Goal: Transaction & Acquisition: Purchase product/service

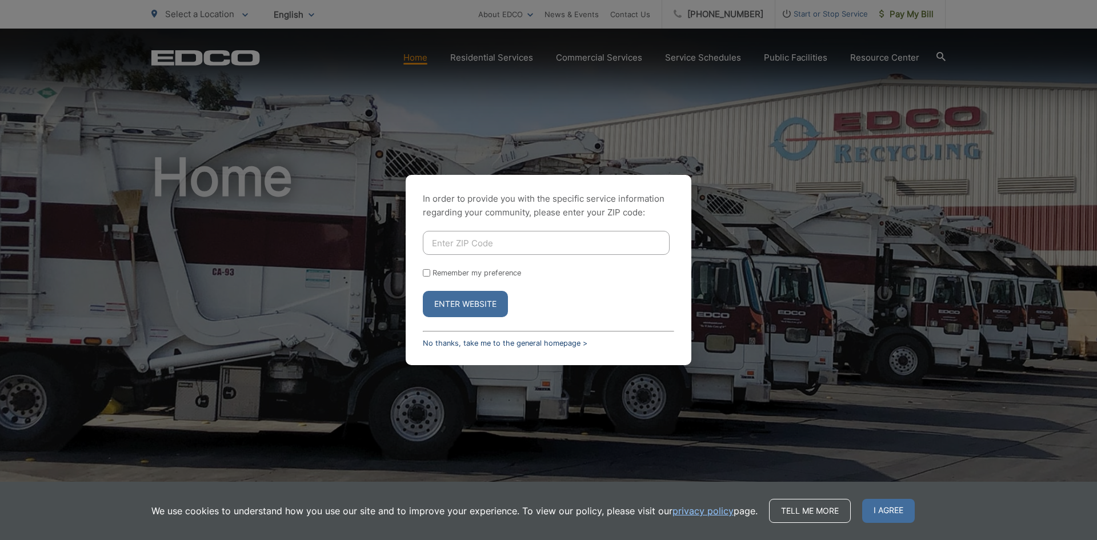
click at [498, 344] on link "No thanks, take me to the general homepage >" at bounding box center [505, 343] width 165 height 9
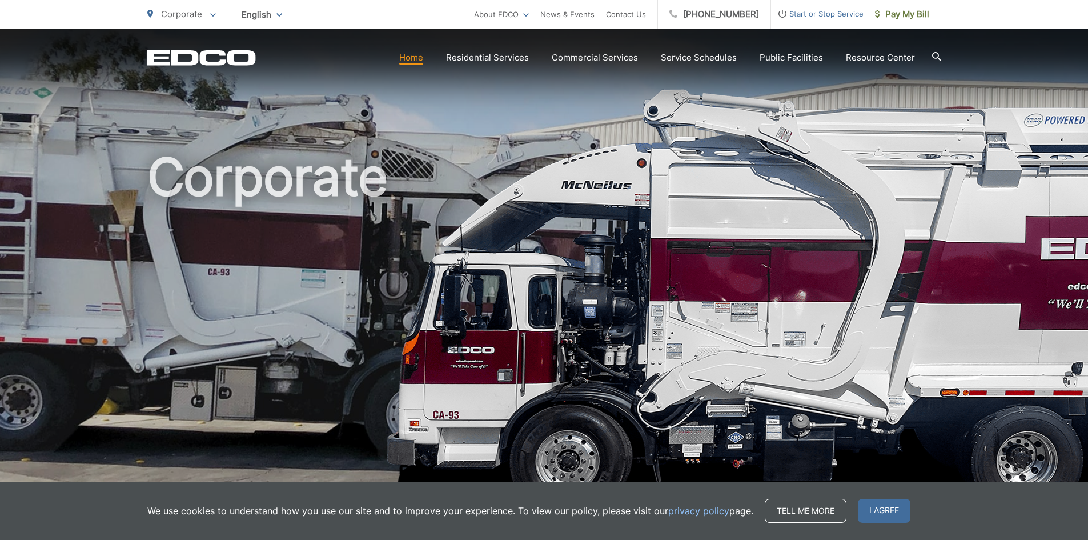
click at [408, 58] on link "Home" at bounding box center [411, 58] width 24 height 14
click at [918, 16] on span "Pay My Bill" at bounding box center [902, 14] width 54 height 14
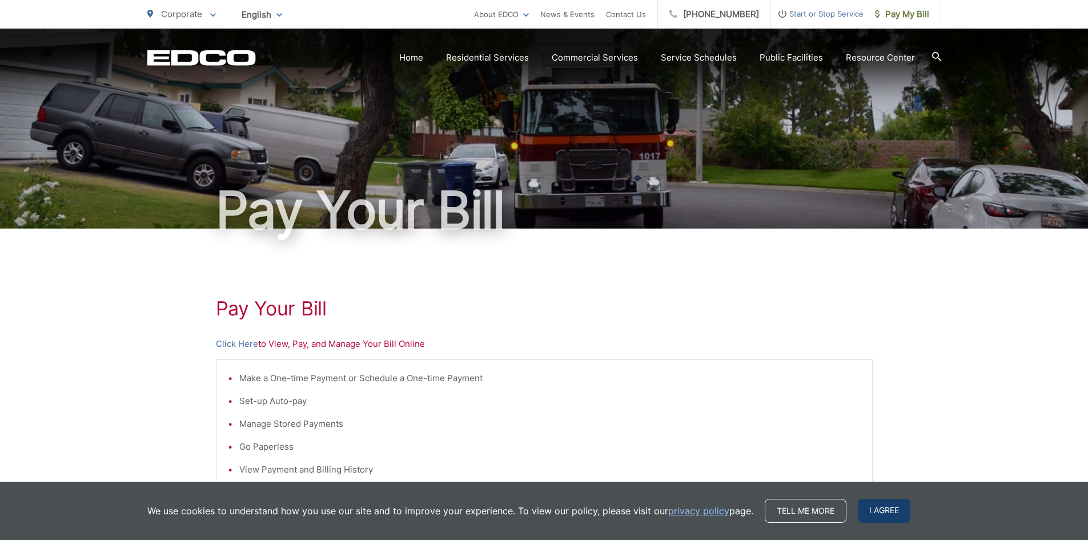
click at [891, 517] on span "I agree" at bounding box center [884, 511] width 53 height 24
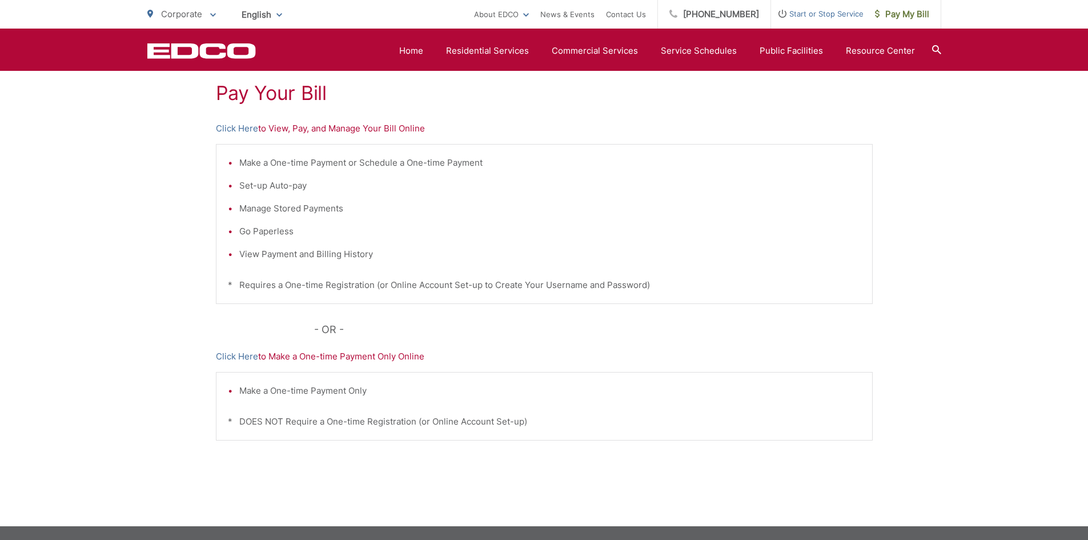
scroll to position [158, 0]
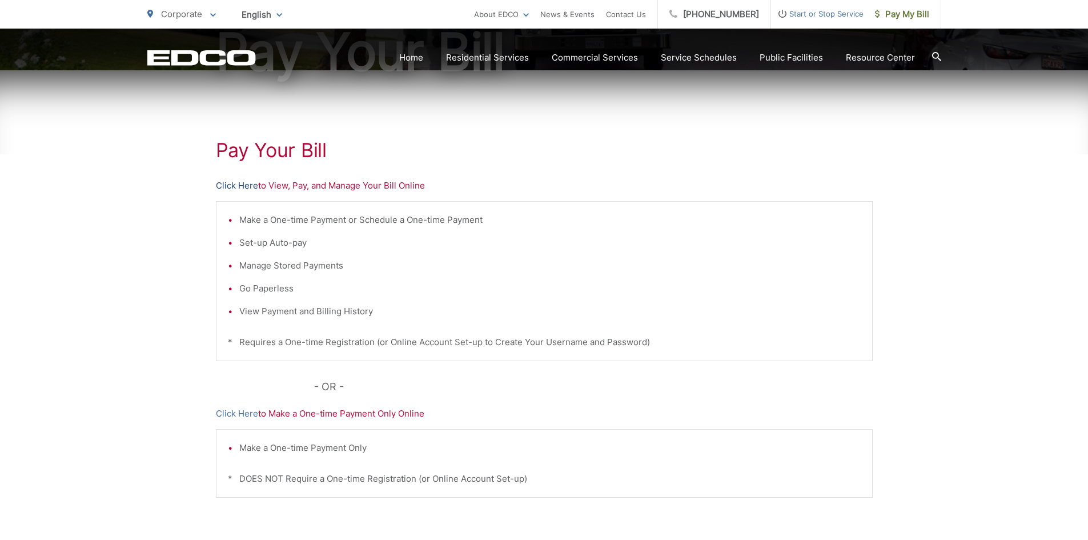
click at [242, 185] on link "Click Here" at bounding box center [237, 186] width 42 height 14
click at [231, 415] on link "Click Here" at bounding box center [237, 414] width 42 height 14
